Goal: Task Accomplishment & Management: Use online tool/utility

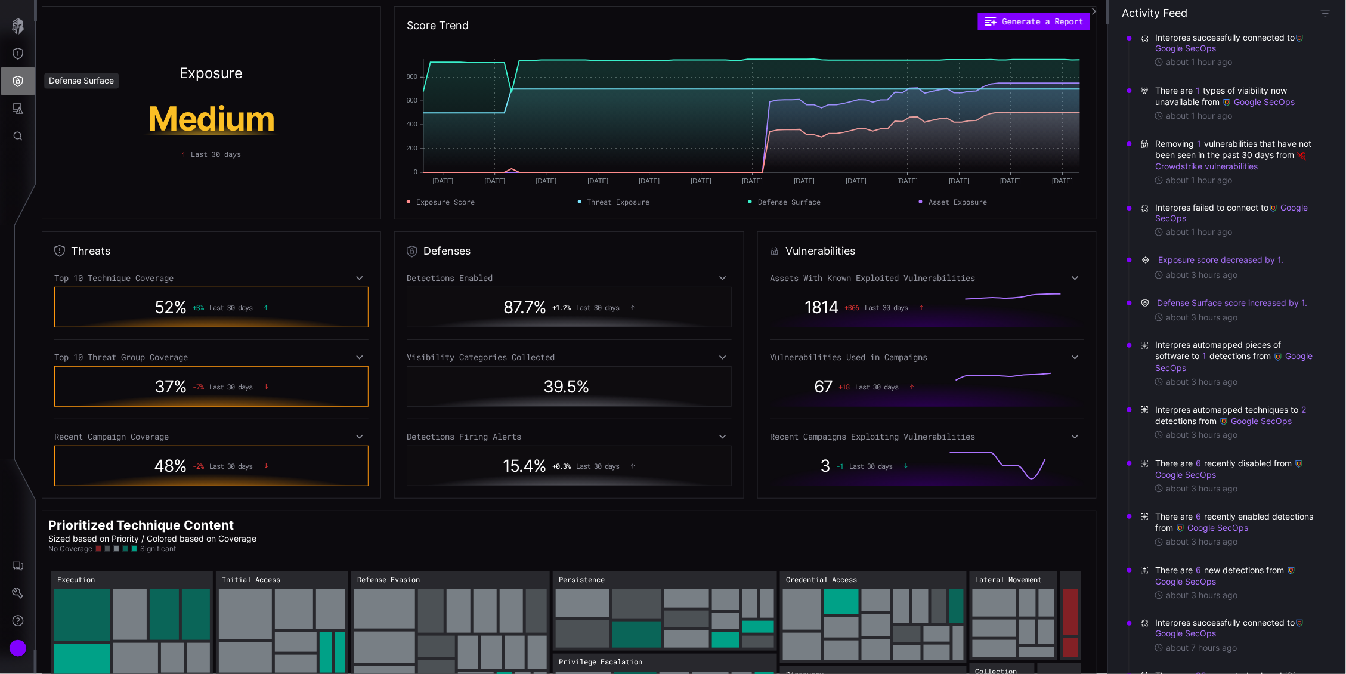
click at [20, 80] on icon "Defense Surface" at bounding box center [18, 81] width 12 height 12
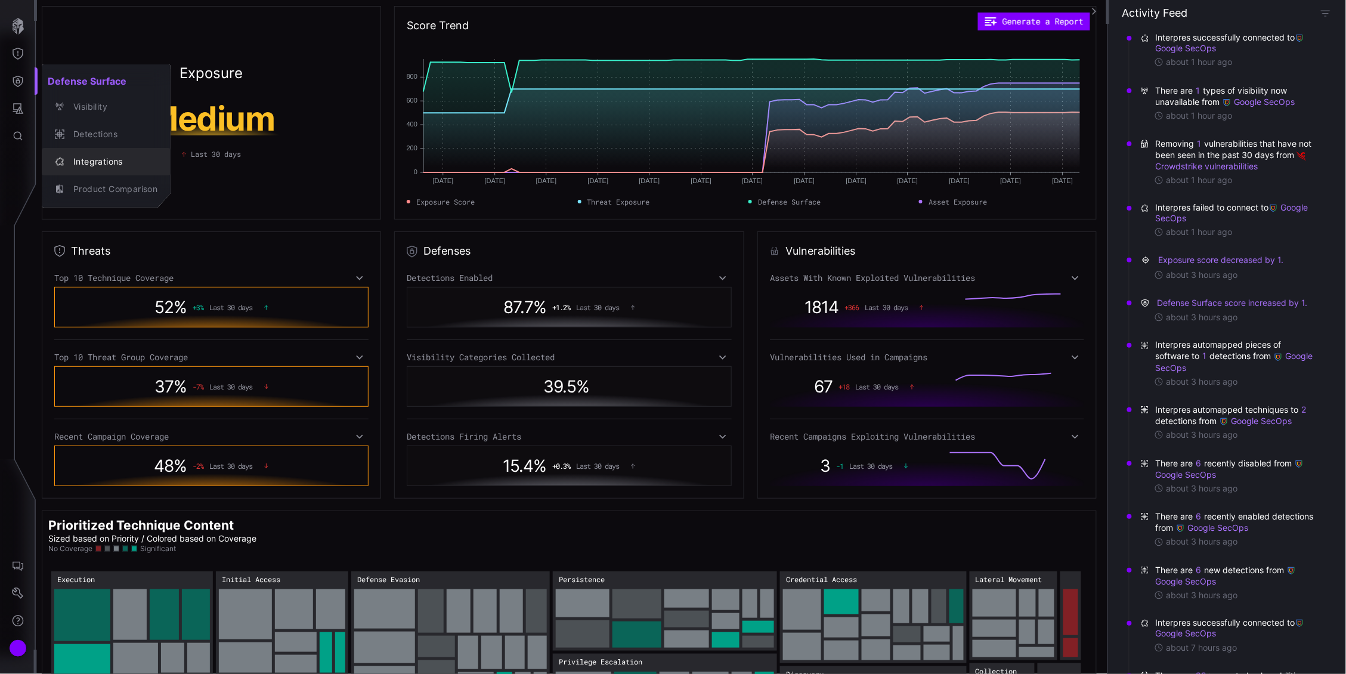
click at [88, 162] on div "Integrations" at bounding box center [112, 162] width 90 height 15
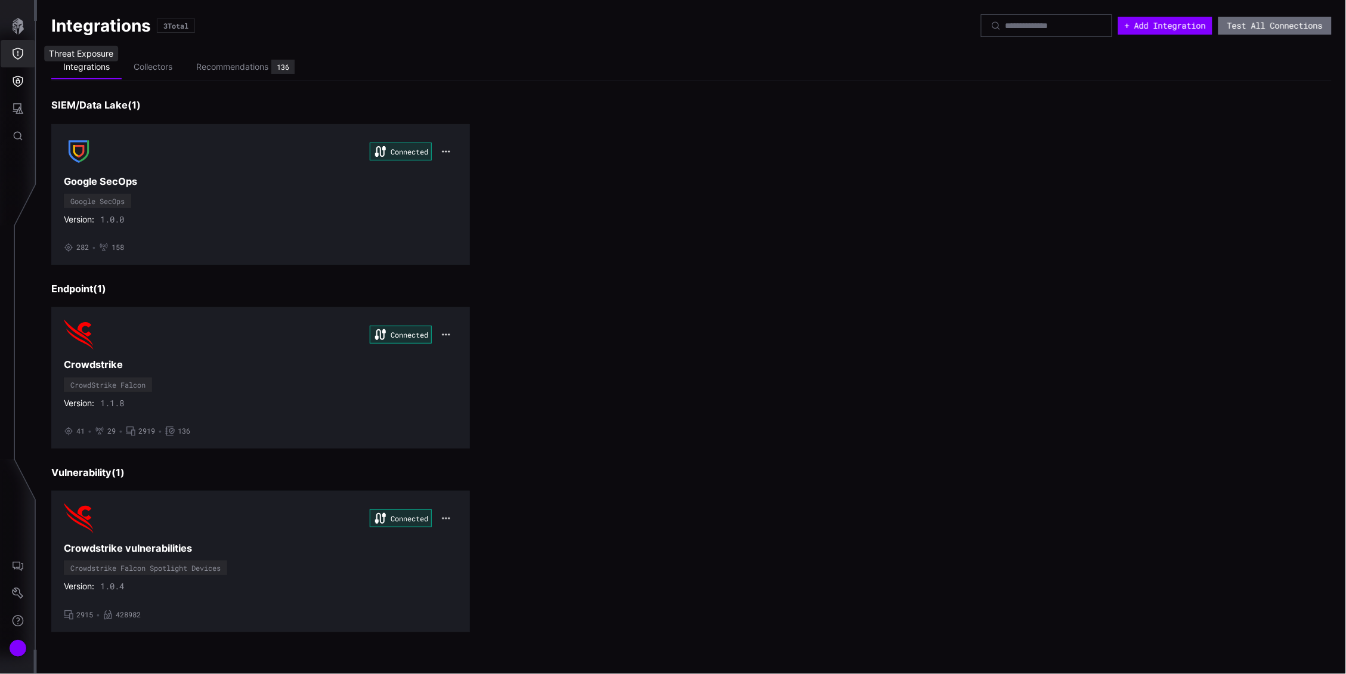
click at [17, 51] on icon "Threat Exposure" at bounding box center [18, 54] width 12 height 12
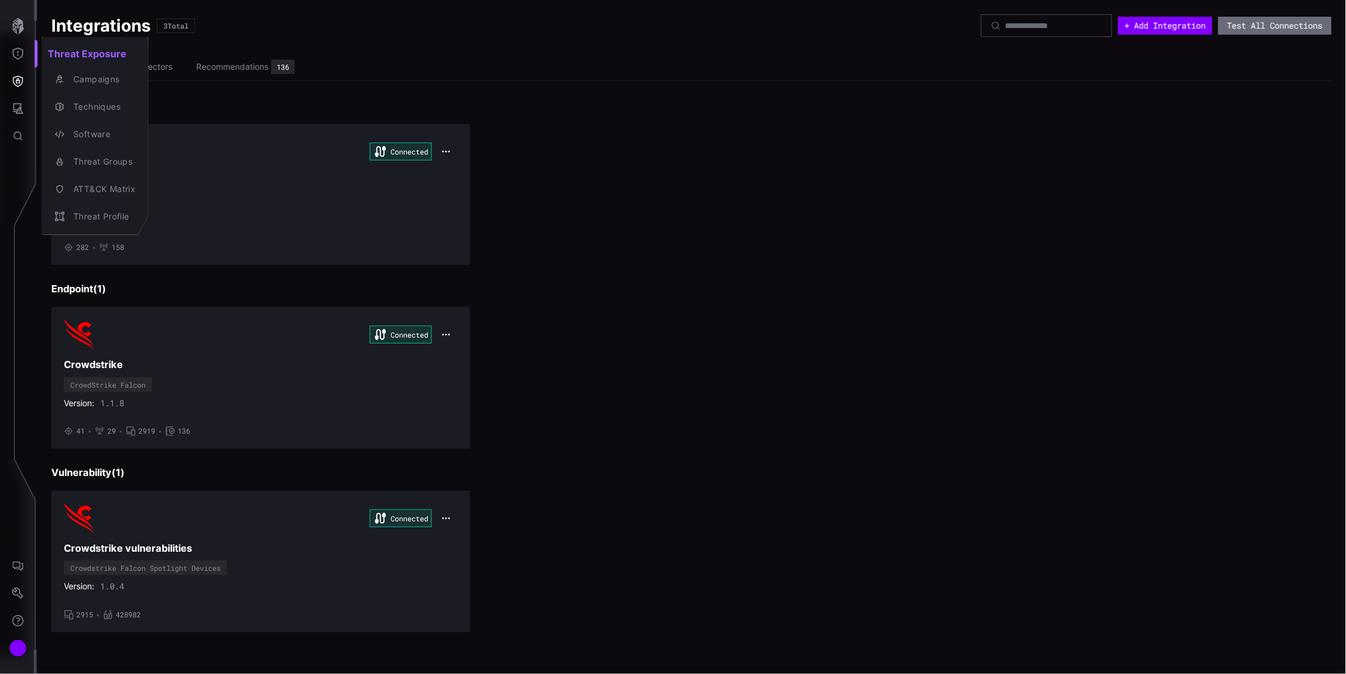
click at [23, 24] on div at bounding box center [673, 337] width 1346 height 674
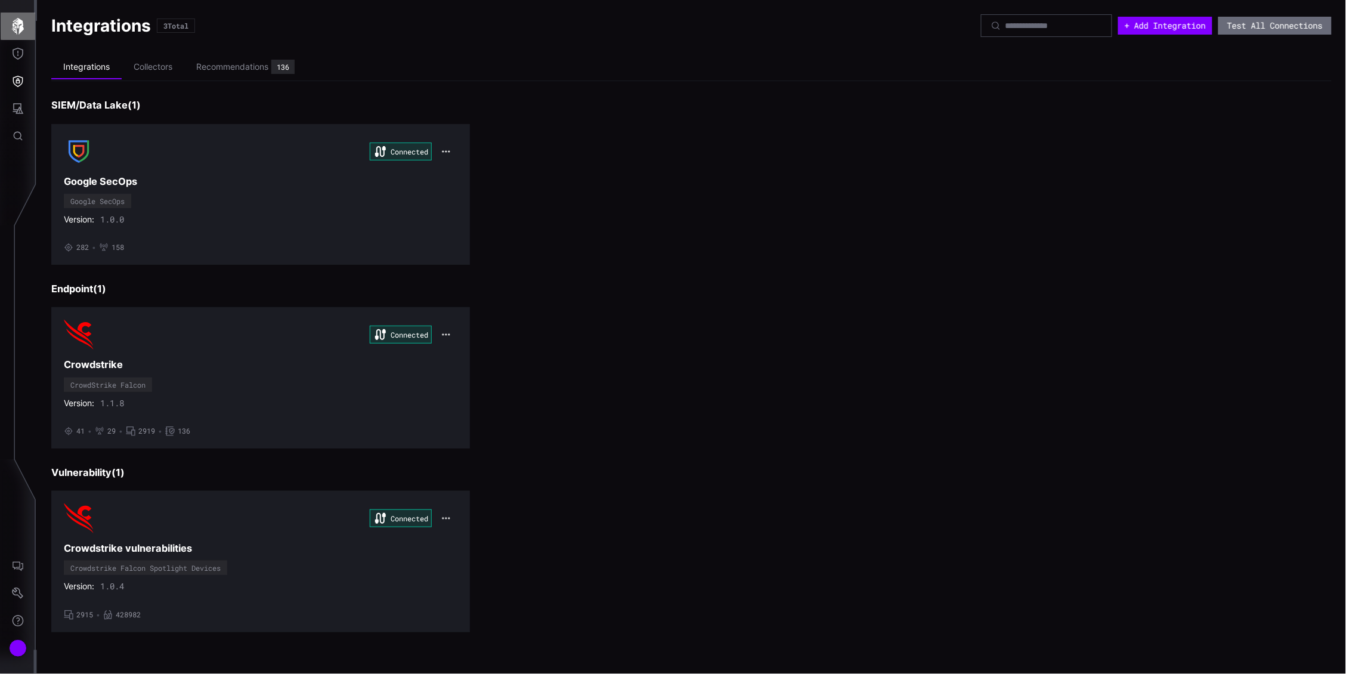
click at [20, 23] on icon "button" at bounding box center [18, 26] width 12 height 17
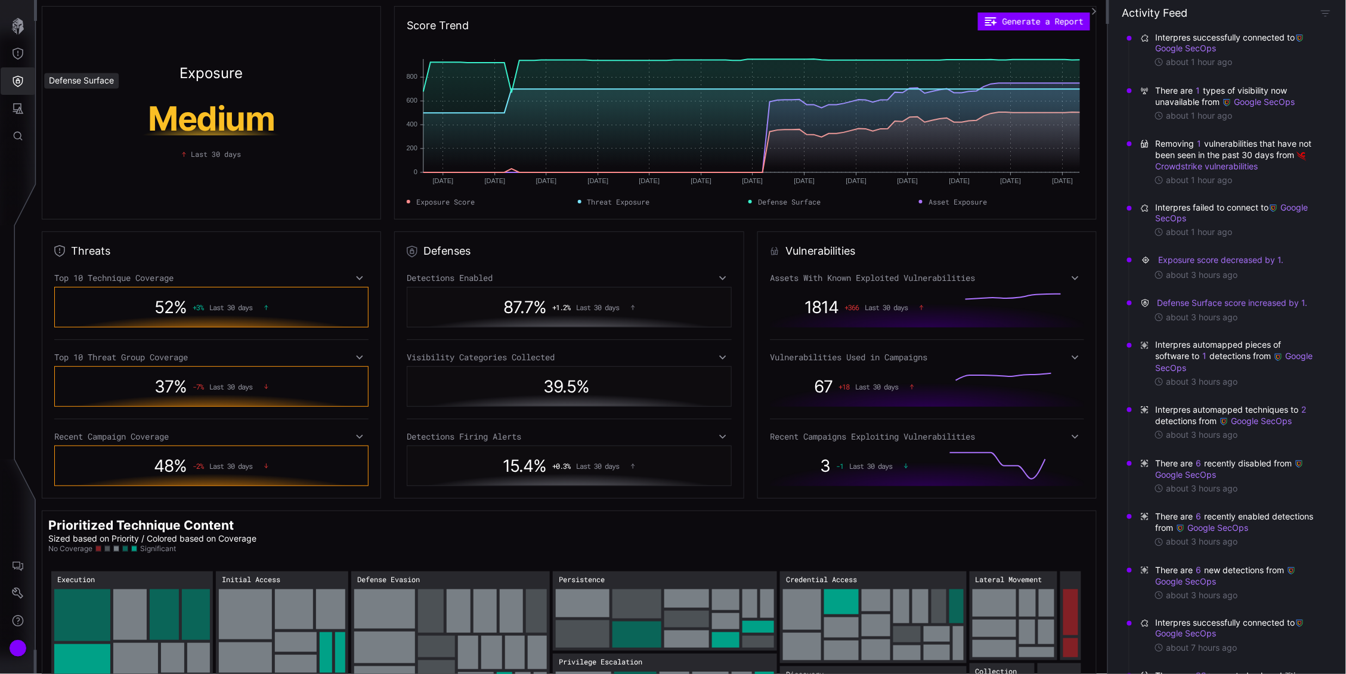
click at [12, 84] on icon "Defense Surface" at bounding box center [18, 81] width 12 height 12
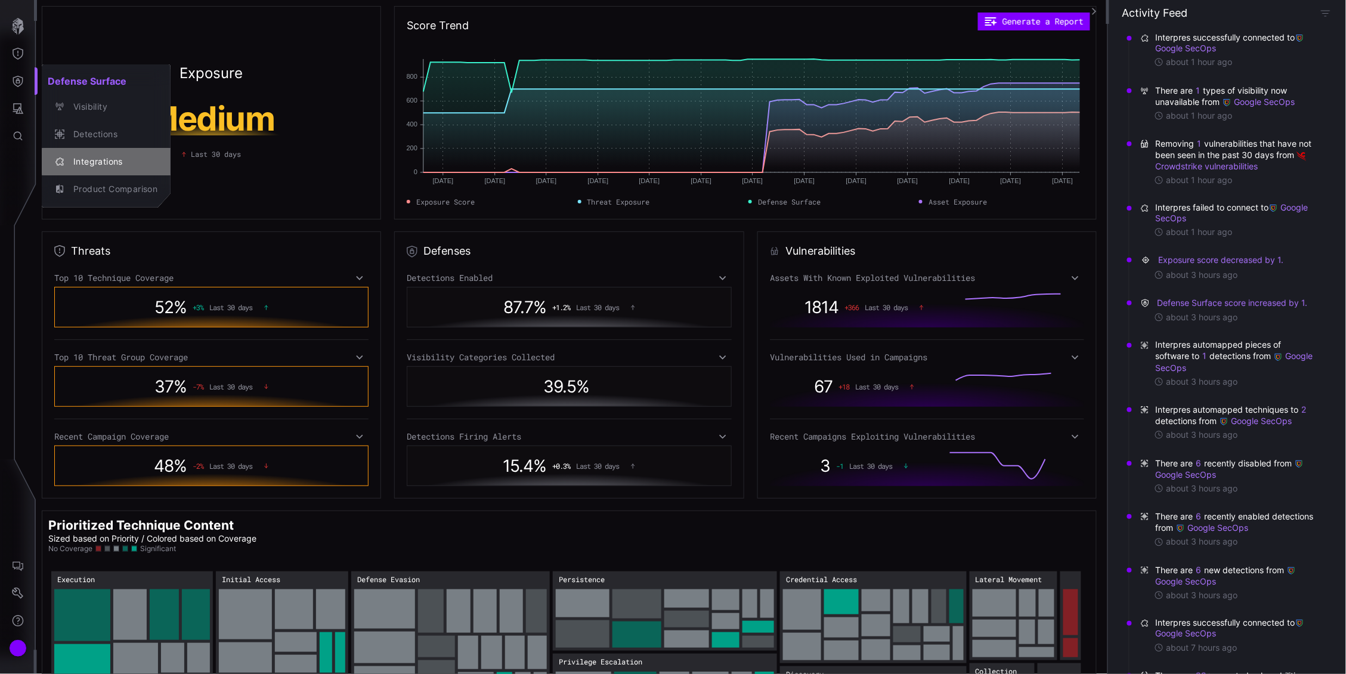
click at [99, 157] on div "Integrations" at bounding box center [112, 162] width 90 height 15
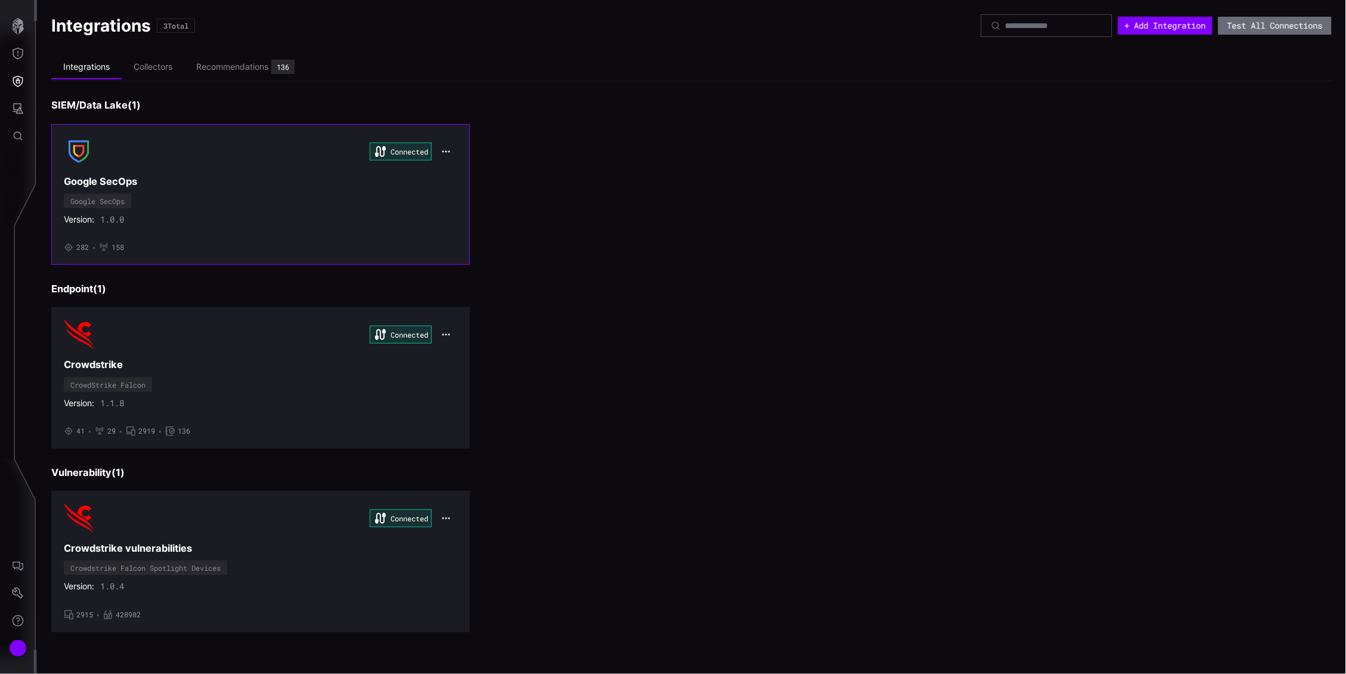
click at [320, 170] on div "Connected Google SecOps Google SecOps Version: 1.0.0 • 282 • 158" at bounding box center [261, 195] width 394 height 116
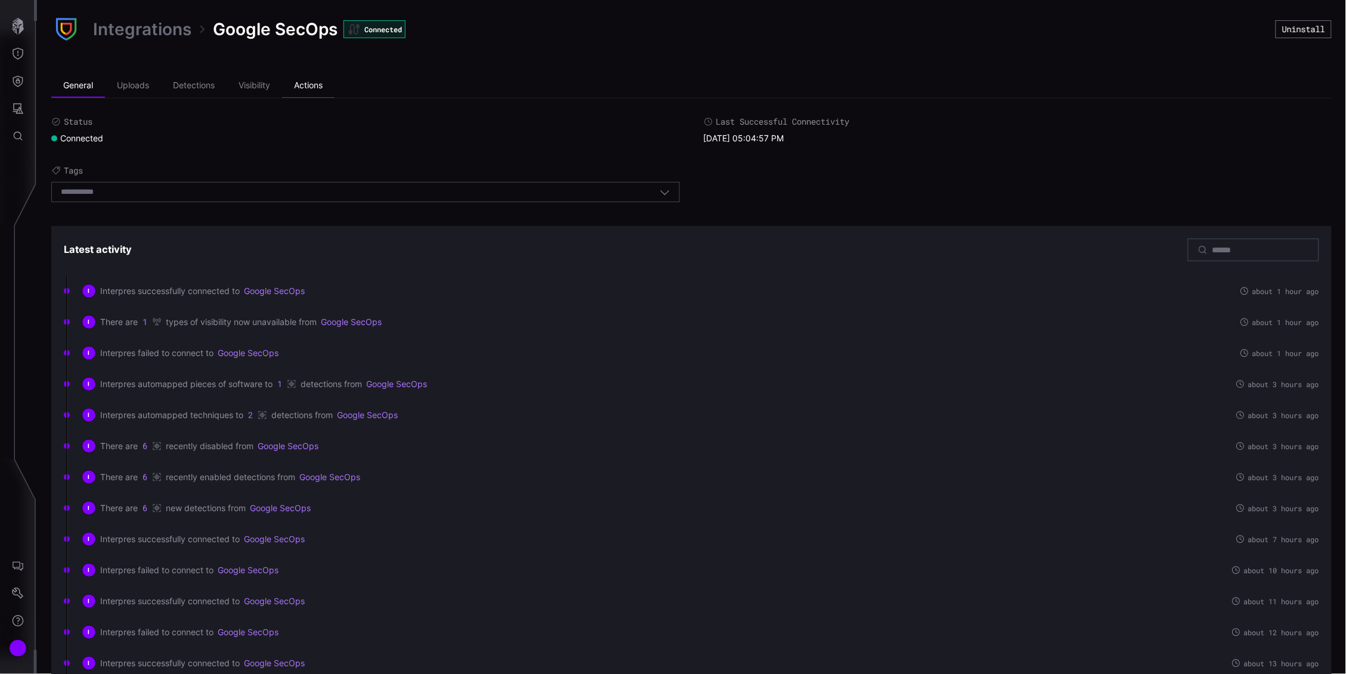
click at [310, 85] on li "Actions" at bounding box center [308, 86] width 52 height 24
